Goal: Browse casually

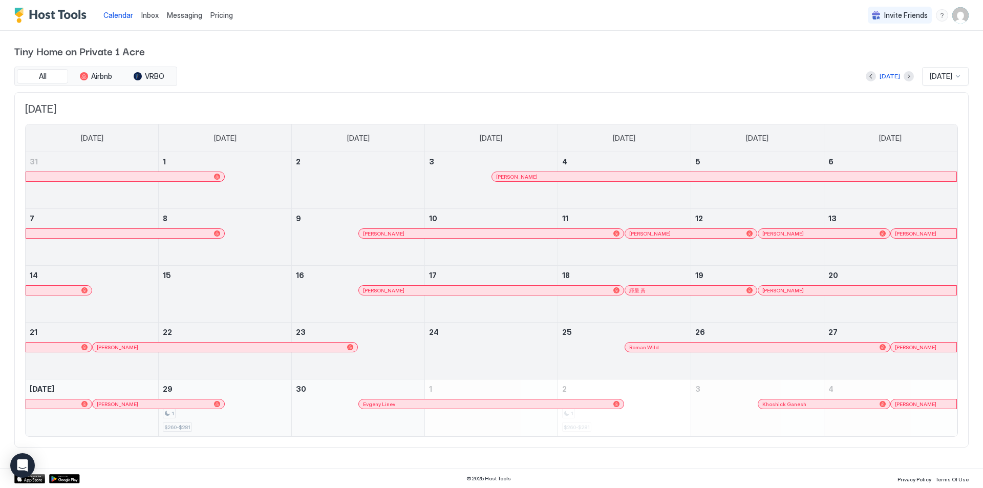
click at [244, 415] on div "1" at bounding box center [225, 413] width 124 height 10
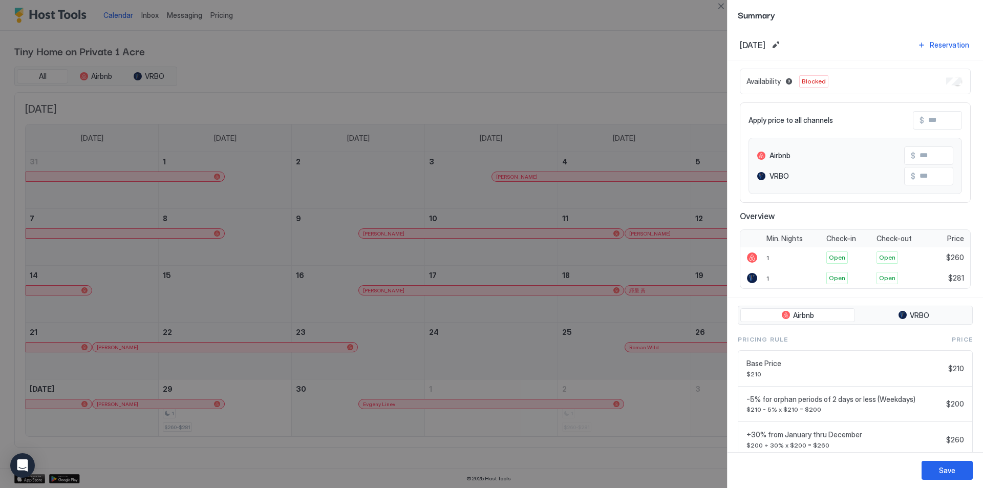
click at [928, 471] on button "Save" at bounding box center [946, 470] width 51 height 19
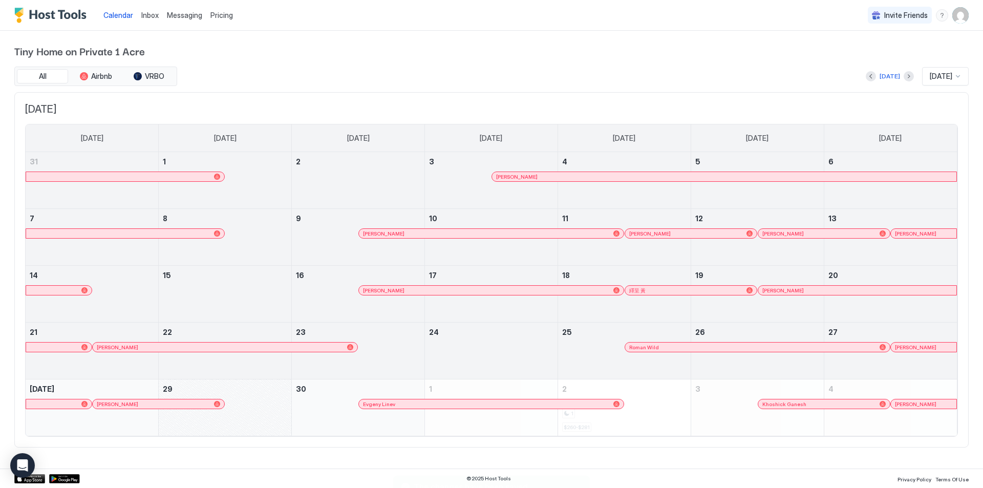
click at [52, 15] on img "Host Tools Logo" at bounding box center [52, 15] width 77 height 15
click at [46, 12] on img "Host Tools Logo" at bounding box center [52, 15] width 77 height 15
click at [938, 76] on span "[DATE]" at bounding box center [940, 76] width 23 height 9
click at [942, 157] on span "Oct 2025" at bounding box center [939, 157] width 20 height 8
